Goal: Task Accomplishment & Management: Manage account settings

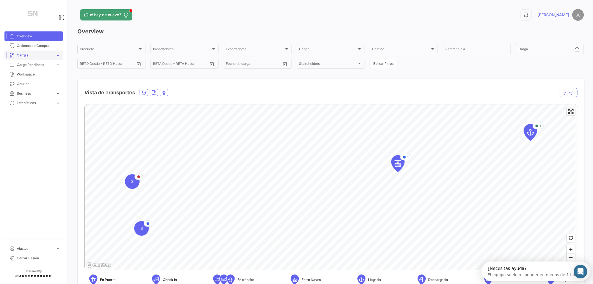
click at [21, 54] on span "Cargas" at bounding box center [35, 55] width 36 height 5
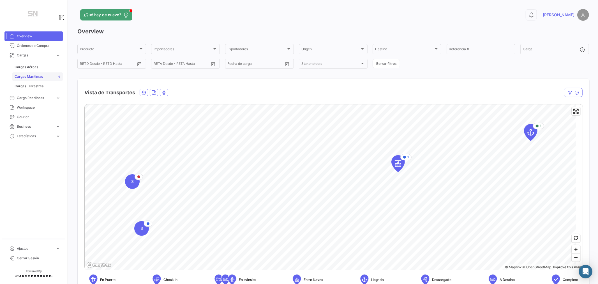
click at [27, 77] on span "Cargas Marítimas" at bounding box center [29, 76] width 28 height 5
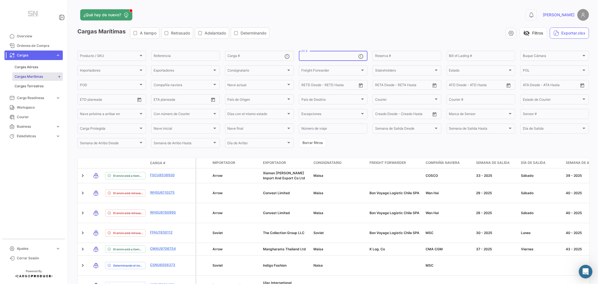
click at [317, 55] on input "OC #" at bounding box center [329, 57] width 57 height 4
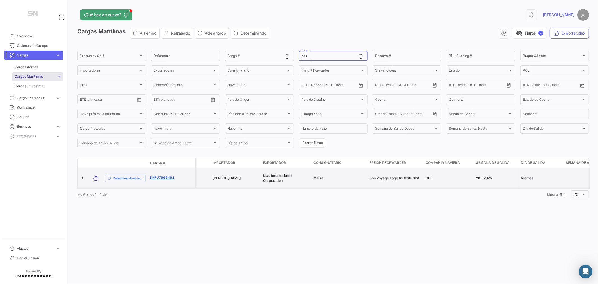
type input "263"
click at [160, 175] on link "KKFU7965493" at bounding box center [164, 177] width 29 height 5
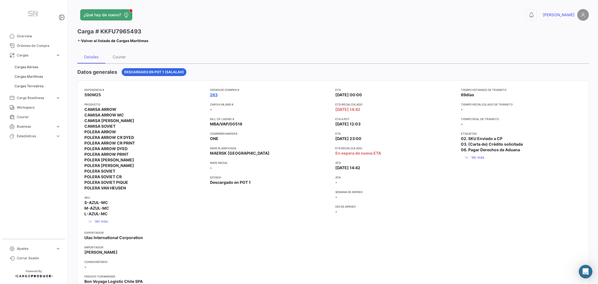
click at [214, 93] on link "263" at bounding box center [214, 95] width 8 height 6
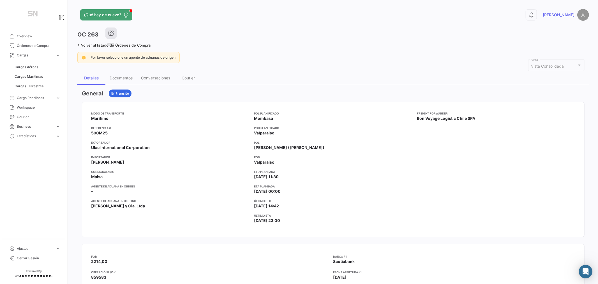
click at [109, 32] on icon "button" at bounding box center [111, 33] width 6 height 6
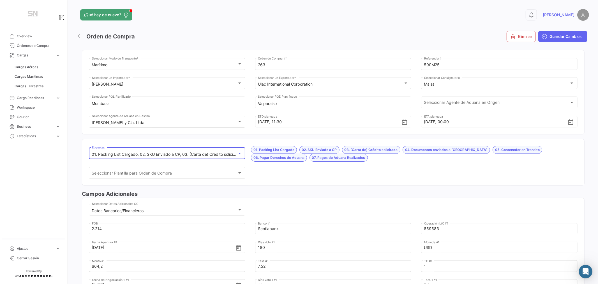
click at [146, 152] on mat-select-trigger "01. Packing List Cargado, 02. SKU Enviado a CP, 03. (Carta de) Crédito solicita…" at bounding box center [301, 154] width 418 height 5
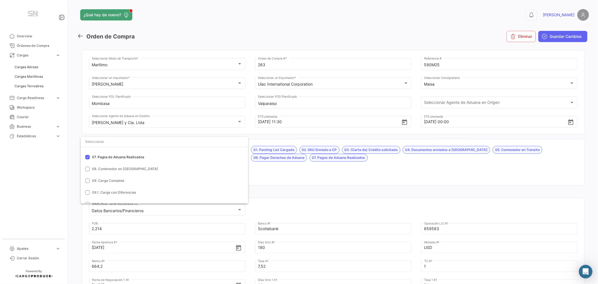
scroll to position [93, 0]
click at [124, 155] on span "08. Contenedor en [GEOGRAPHIC_DATA]" at bounding box center [125, 155] width 66 height 4
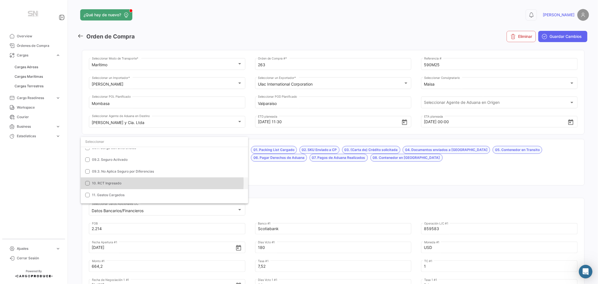
click at [115, 182] on span "10. RCT Ingresado" at bounding box center [106, 183] width 29 height 4
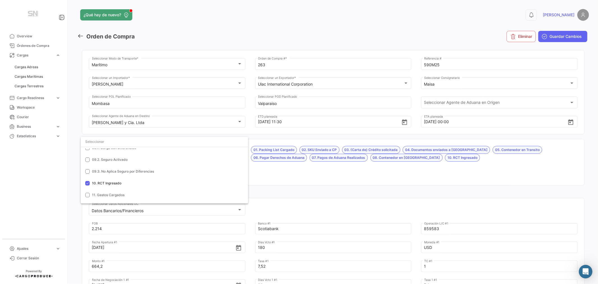
click at [295, 174] on div at bounding box center [299, 142] width 598 height 284
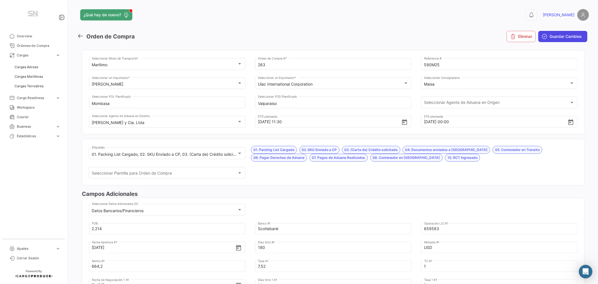
click at [568, 37] on span "Guardar Cambios" at bounding box center [565, 37] width 32 height 6
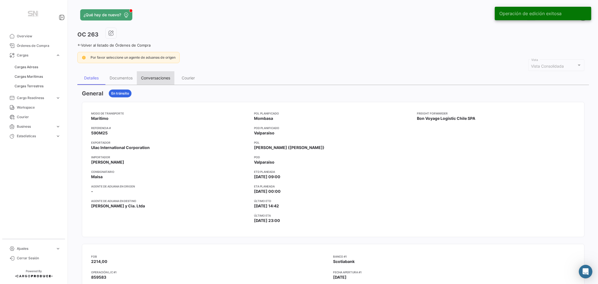
click at [144, 77] on div "Conversaciones" at bounding box center [155, 77] width 29 height 5
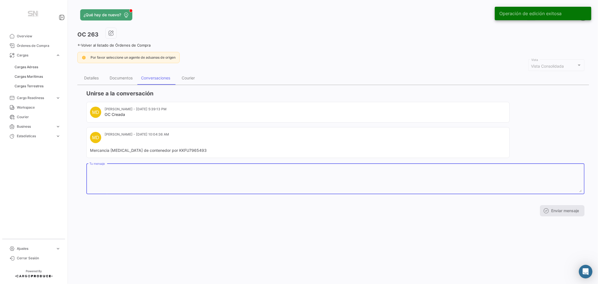
click at [108, 170] on textarea "Tu mensaje" at bounding box center [335, 179] width 492 height 25
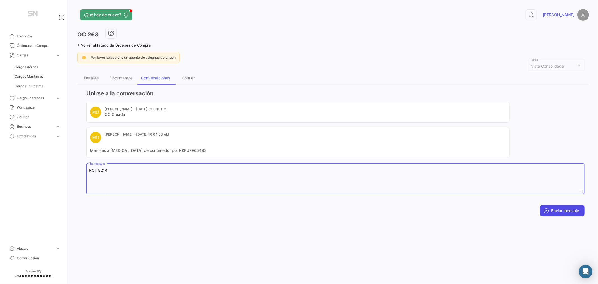
type textarea "RCT 8214"
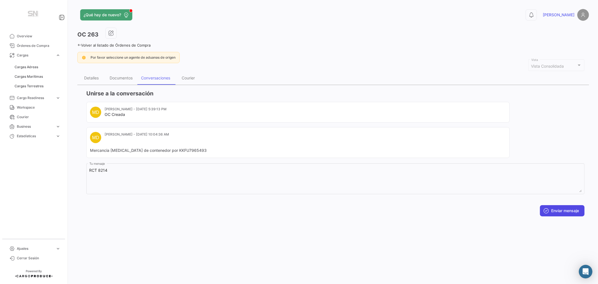
click at [558, 211] on button "Enviar mensaje" at bounding box center [562, 210] width 45 height 11
